Goal: Find contact information: Find contact information

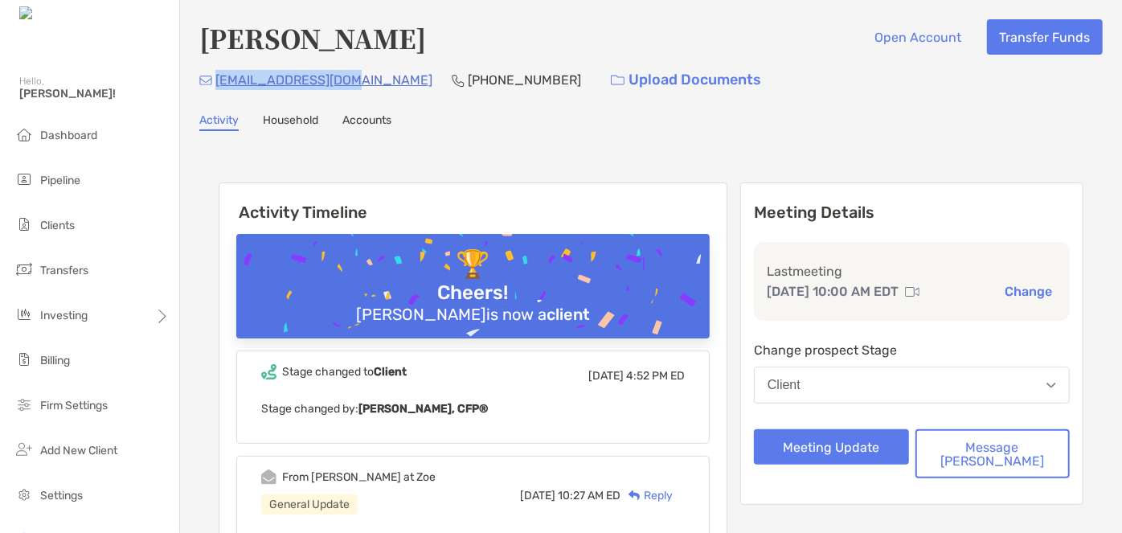
drag, startPoint x: 342, startPoint y: 79, endPoint x: 214, endPoint y: 82, distance: 128.6
click at [214, 82] on div "[EMAIL_ADDRESS][DOMAIN_NAME] [PHONE_NUMBER] Upload Documents" at bounding box center [650, 80] width 903 height 35
copy p "[EMAIL_ADDRESS][DOMAIN_NAME]"
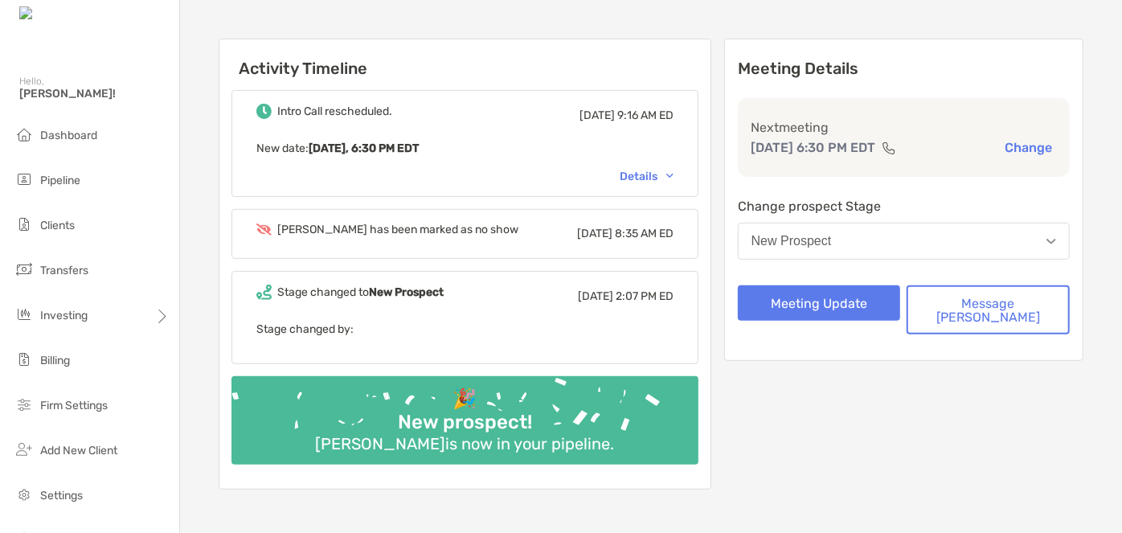
scroll to position [362, 0]
